Goal: Navigation & Orientation: Find specific page/section

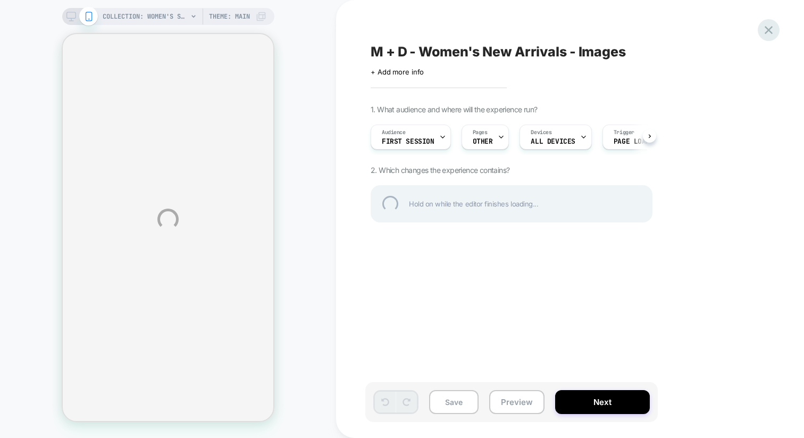
click at [767, 27] on div at bounding box center [769, 30] width 22 height 22
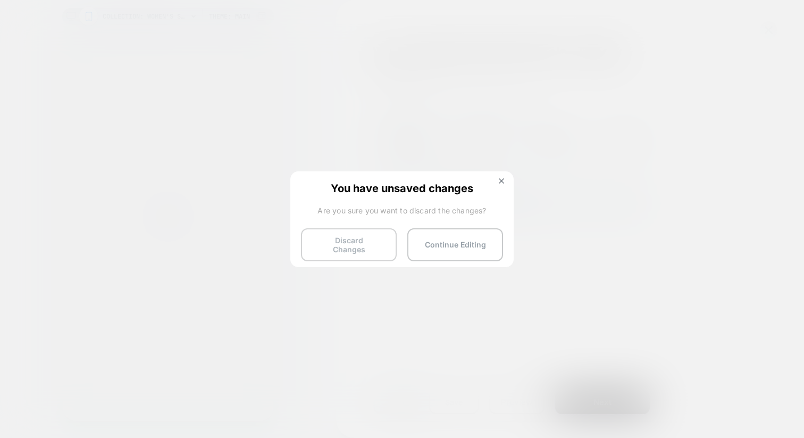
click at [367, 243] on button "Discard Changes" at bounding box center [349, 244] width 96 height 33
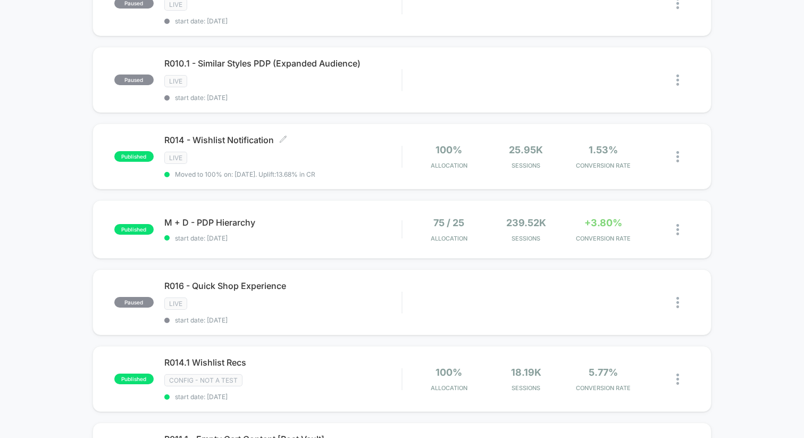
scroll to position [507, 0]
click at [365, 223] on div "M + D - PDP Hierarchy Click to edit experience details Click to edit experience…" at bounding box center [282, 229] width 237 height 25
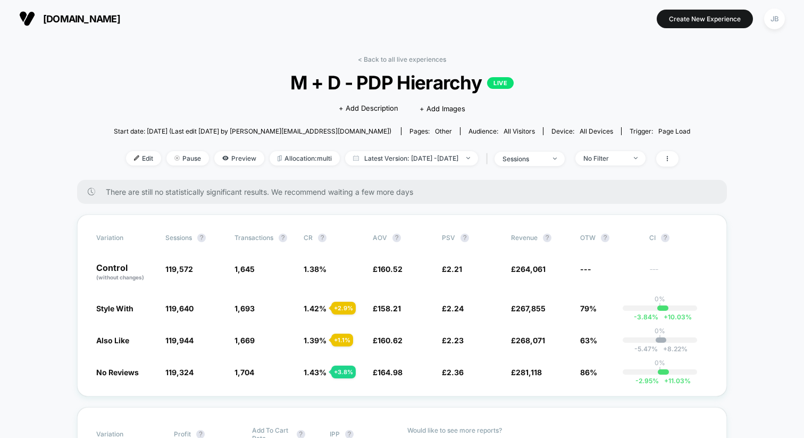
click at [377, 58] on link "< Back to all live experiences" at bounding box center [402, 59] width 88 height 8
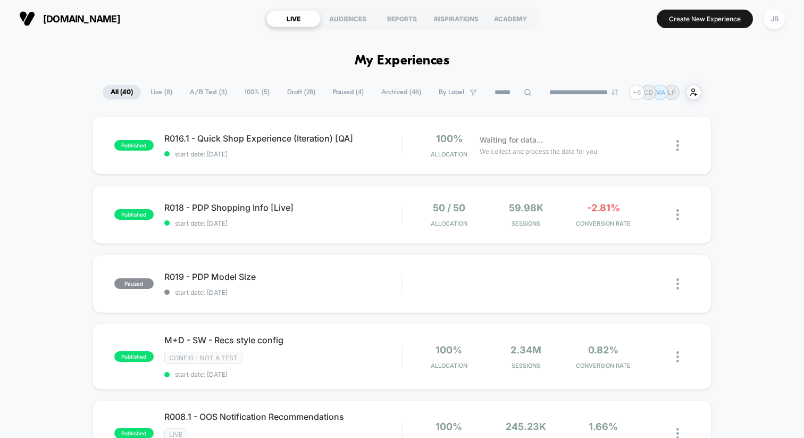
click at [201, 93] on span "A/B Test ( 3 )" at bounding box center [208, 92] width 53 height 14
